Goal: Obtain resource: Obtain resource

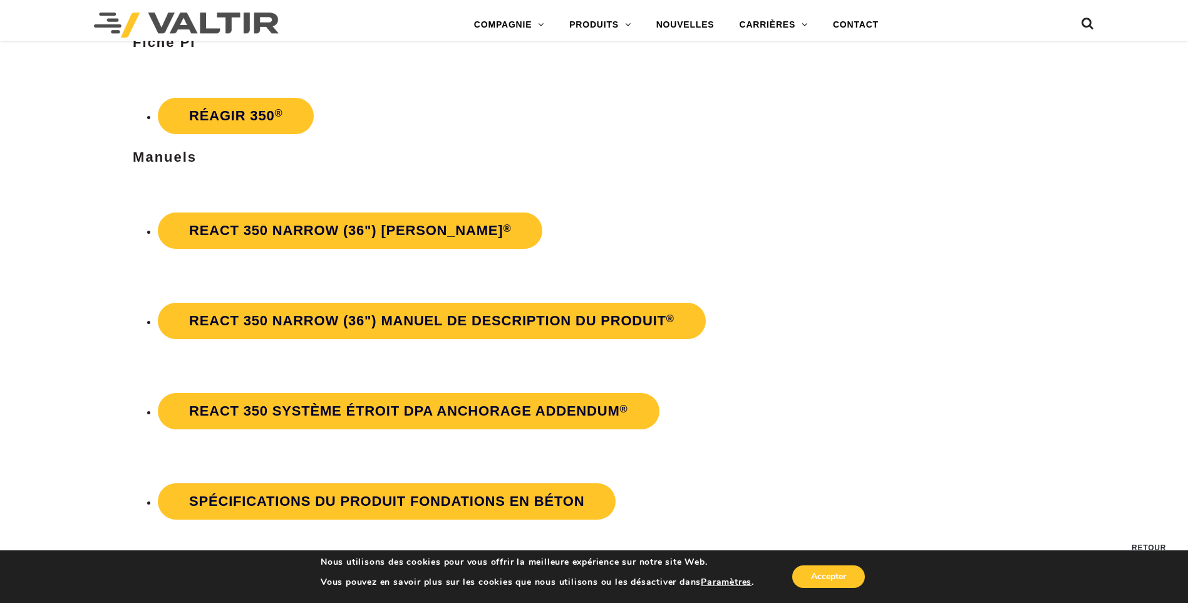
scroll to position [2380, 0]
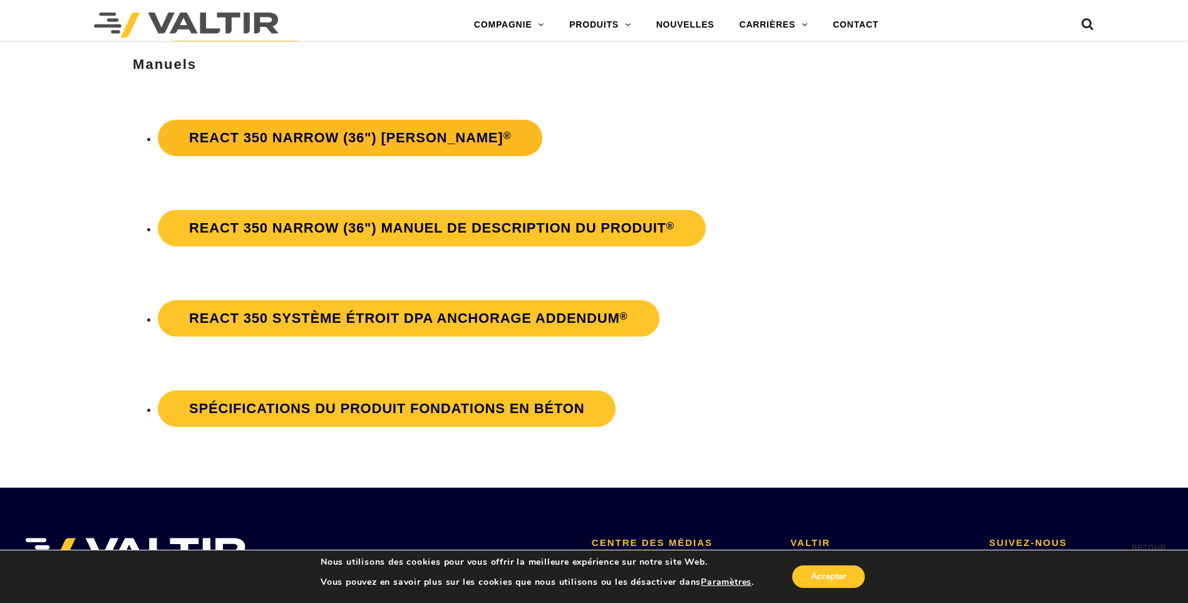
click at [279, 136] on font "REACT 350 Narrow (36") [PERSON_NAME]" at bounding box center [346, 138] width 314 height 16
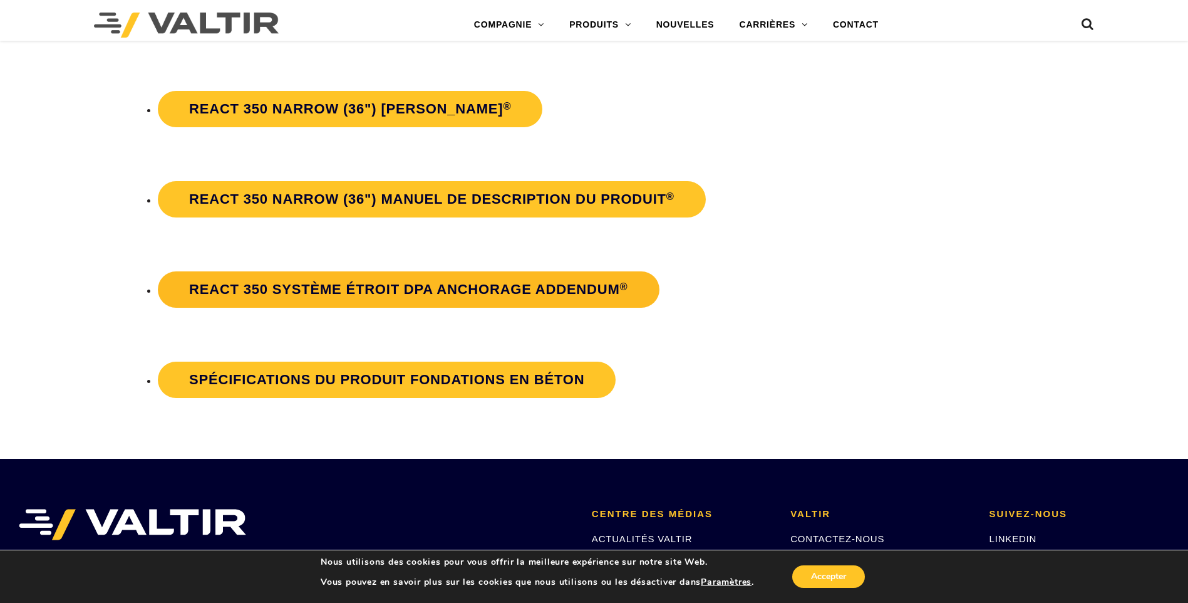
click at [400, 291] on font "REACT 350 Système étroit DPA Anchorage Addendum" at bounding box center [404, 289] width 430 height 16
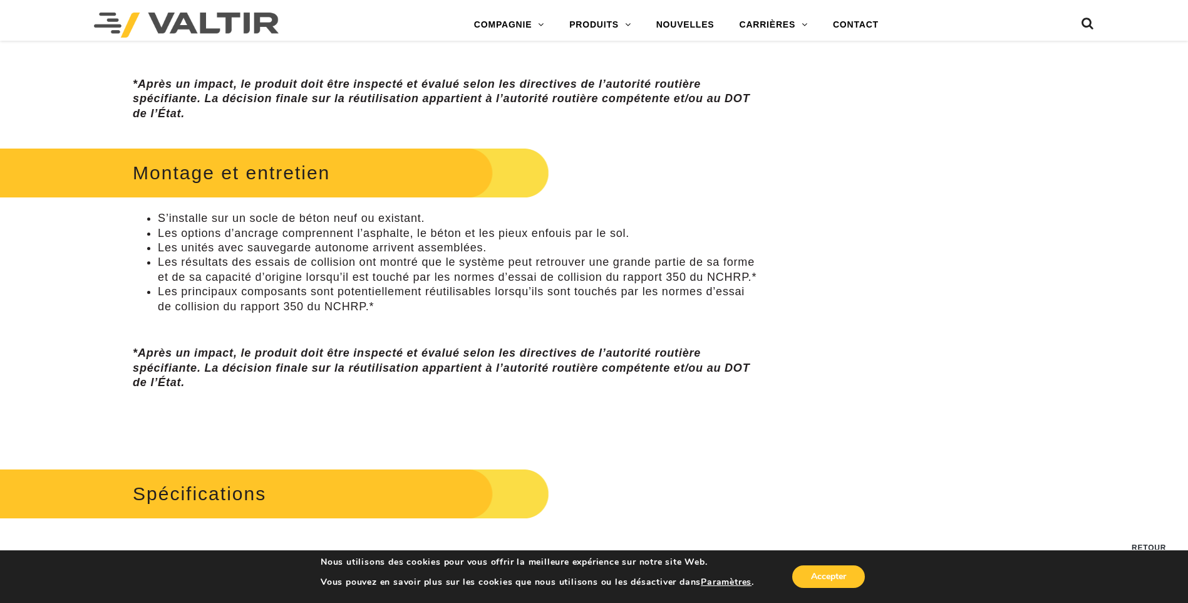
scroll to position [814, 0]
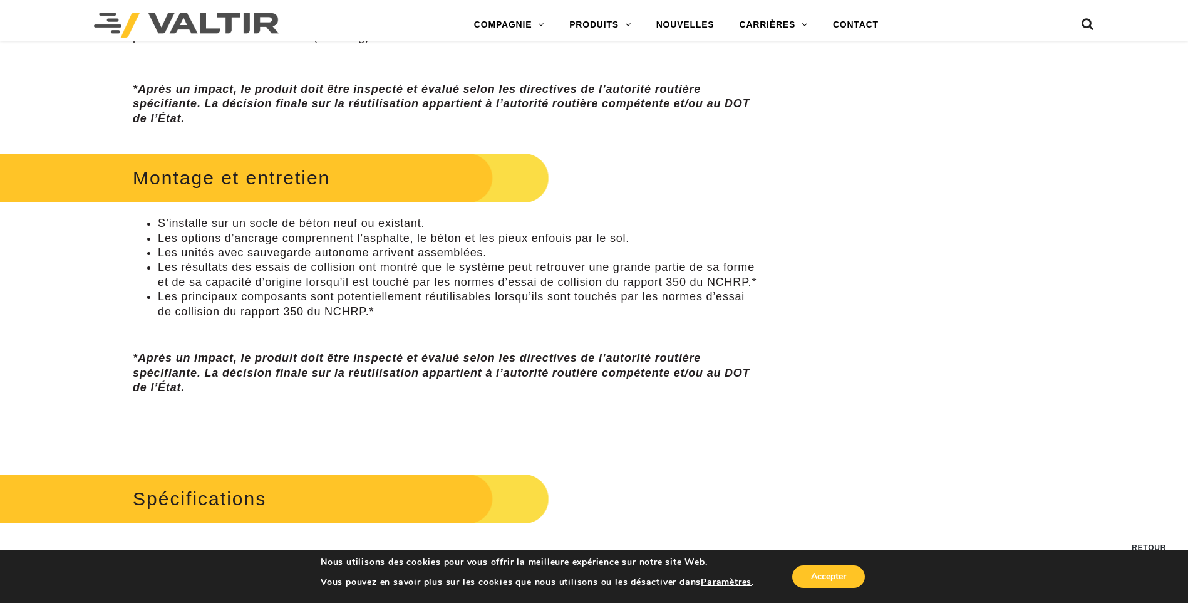
click at [245, 172] on h2 "Montage et entretien" at bounding box center [252, 177] width 594 height 58
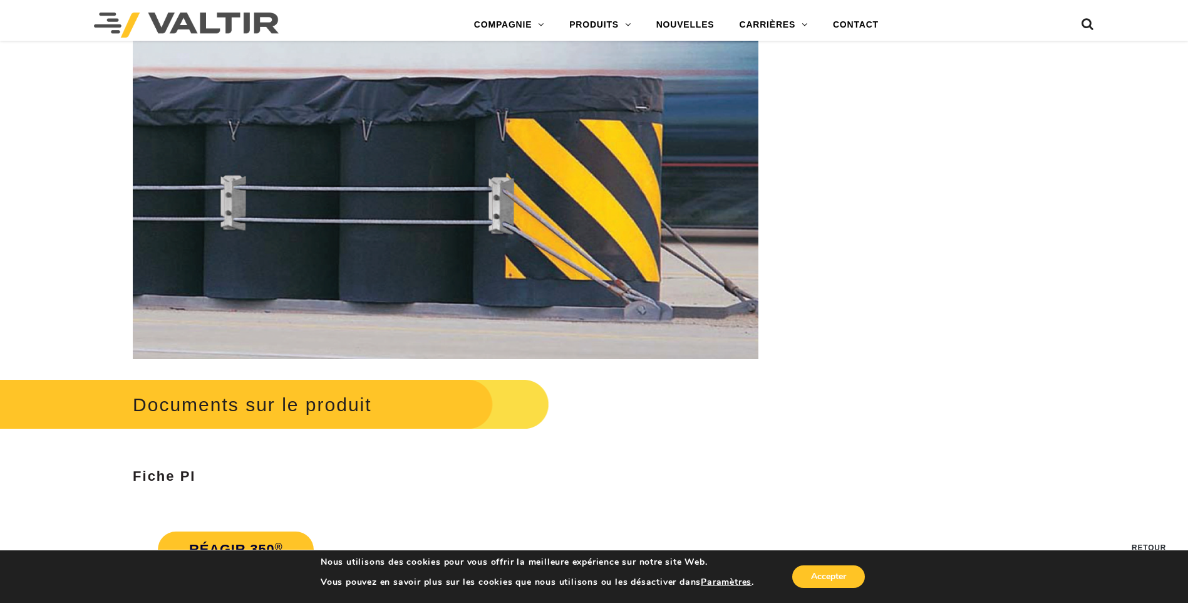
scroll to position [2067, 0]
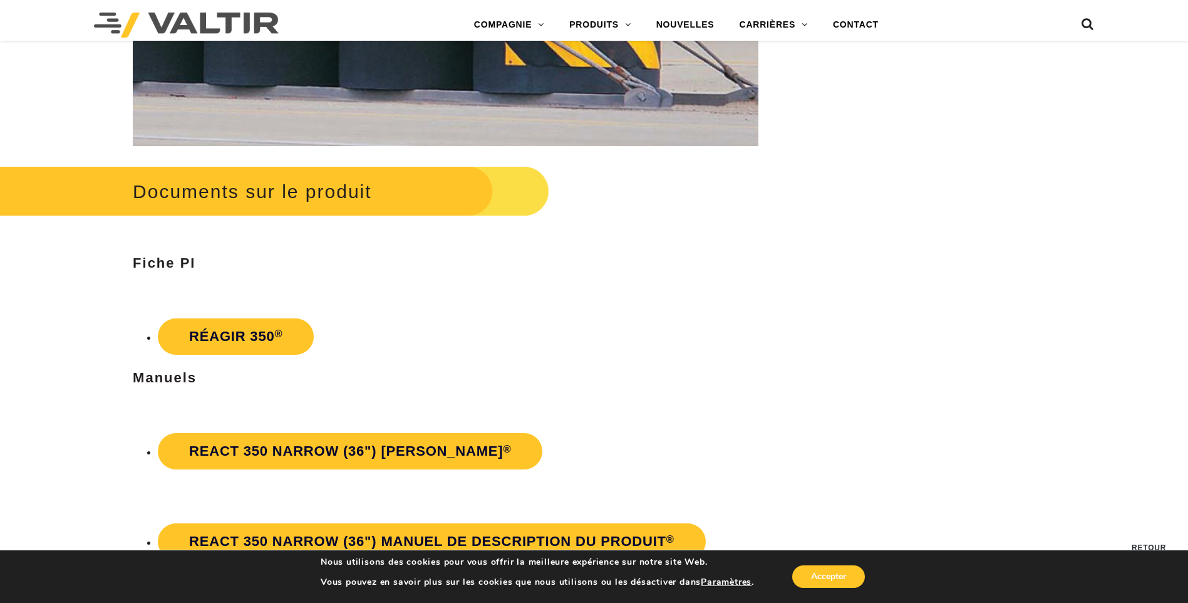
click at [343, 199] on h2 "Documents sur le produit" at bounding box center [252, 191] width 594 height 58
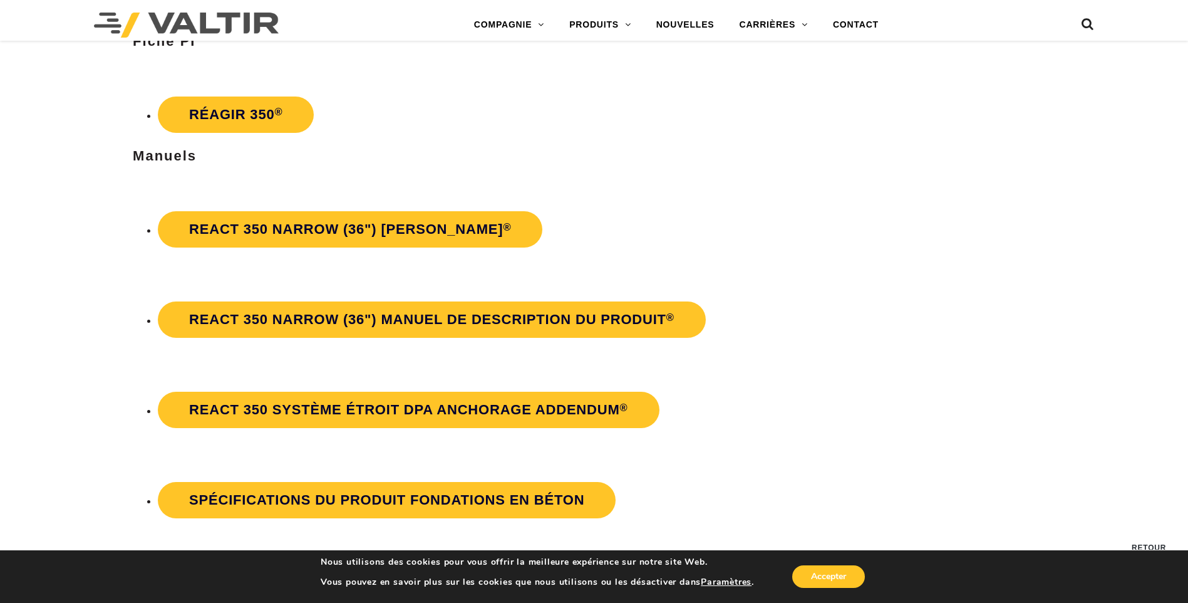
scroll to position [2318, 0]
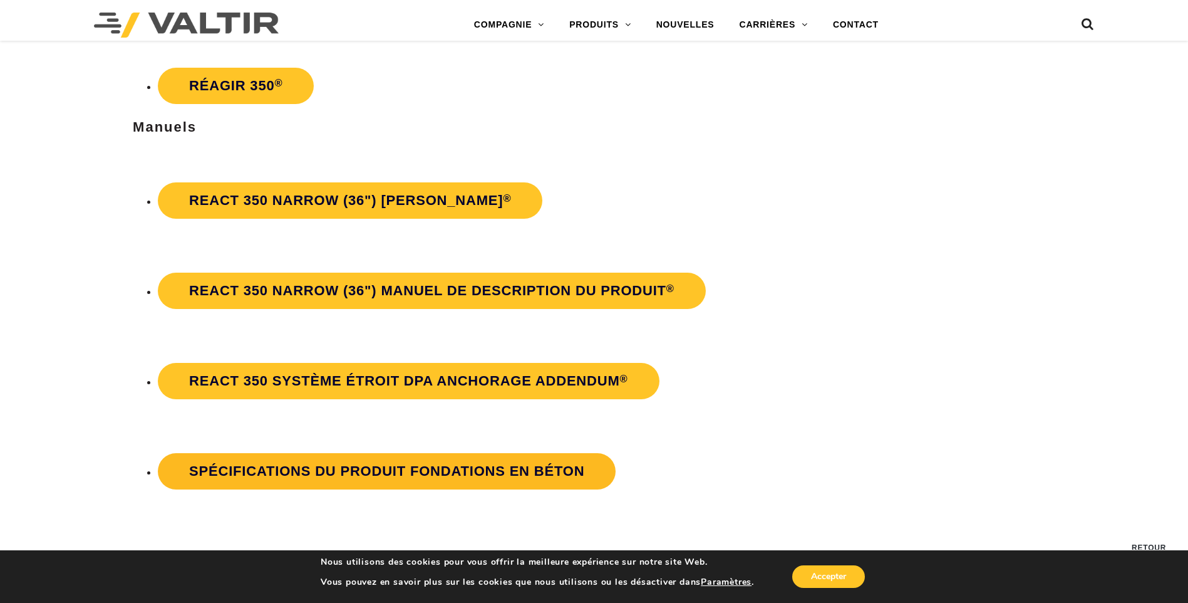
click at [311, 481] on link "Spécifications du produit Fondations en béton" at bounding box center [387, 471] width 458 height 36
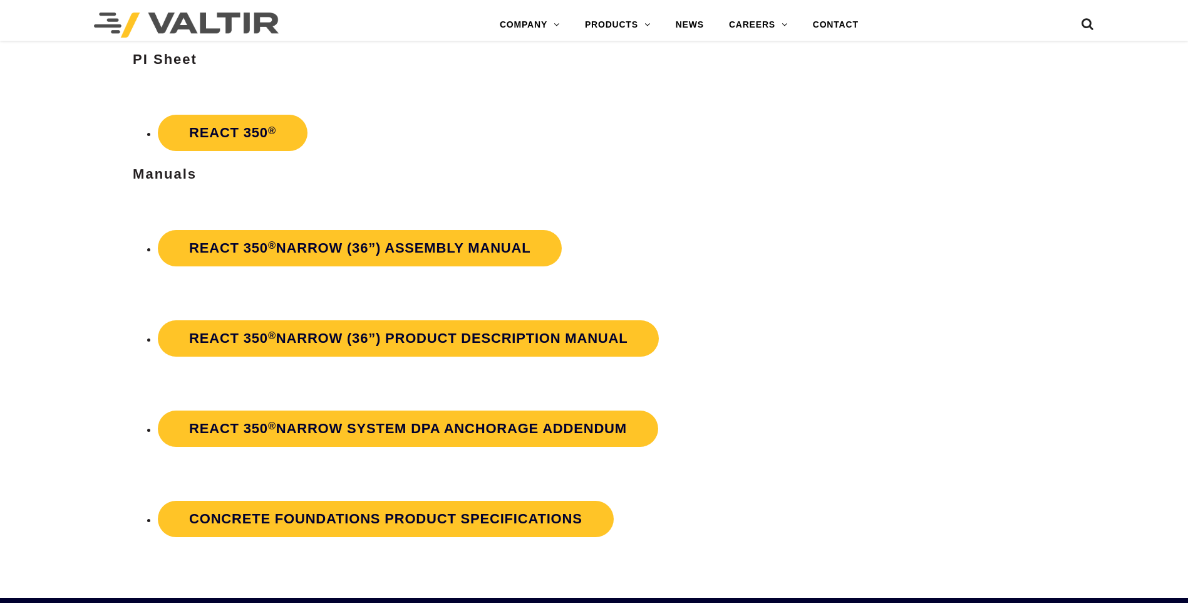
scroll to position [2318, 0]
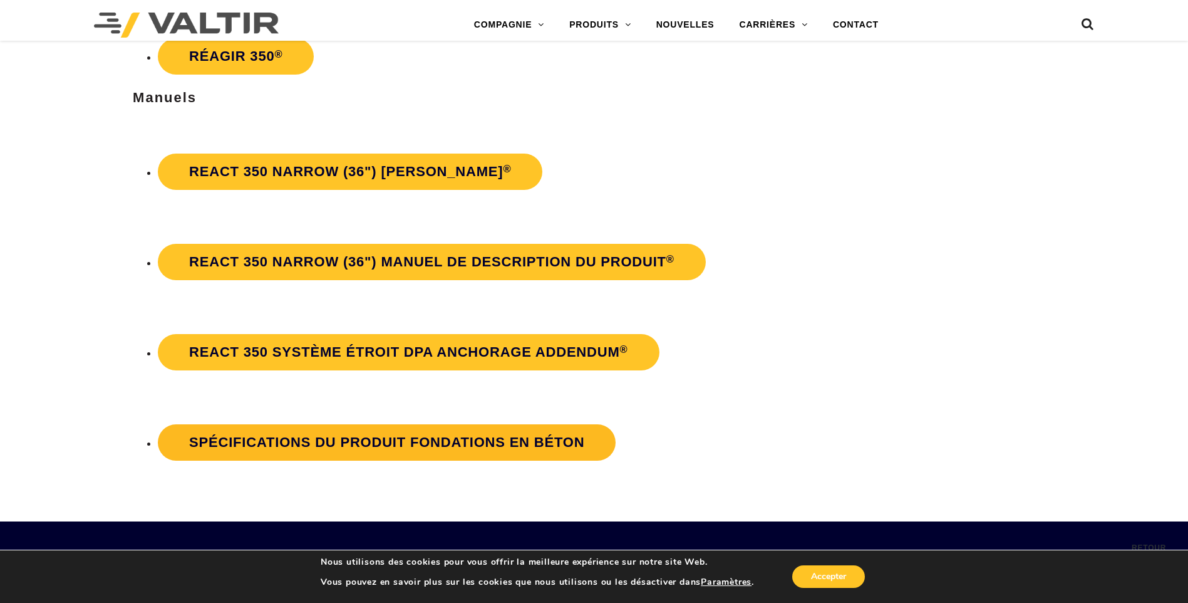
click at [351, 427] on link "Spécifications du produit Fondations en béton" at bounding box center [387, 442] width 458 height 36
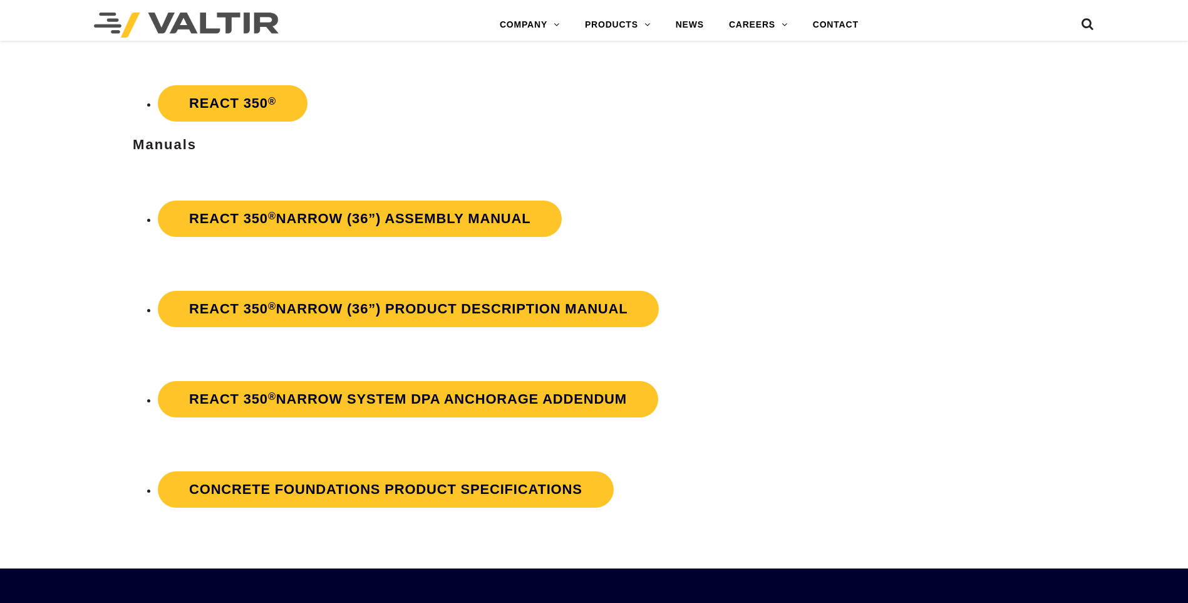
scroll to position [2318, 0]
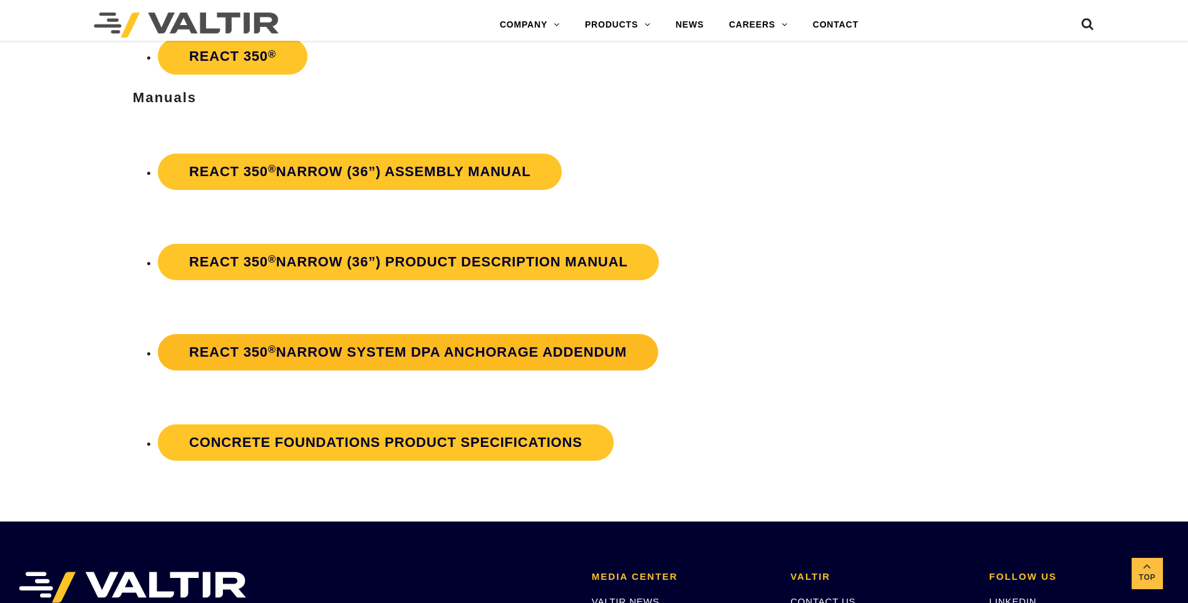
click at [364, 353] on strong "REACT 350 ® Narrow System DPA Anchorage Addendum" at bounding box center [408, 352] width 438 height 16
